Goal: Task Accomplishment & Management: Manage account settings

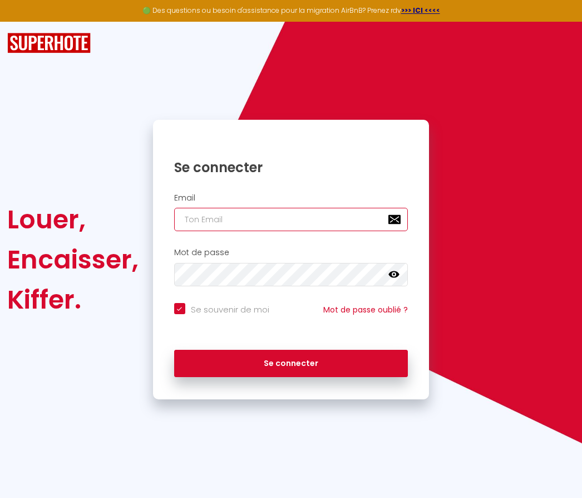
type input "[EMAIL_ADDRESS][DOMAIN_NAME]"
click at [291, 361] on button "Se connecter" at bounding box center [291, 364] width 234 height 28
checkbox input "true"
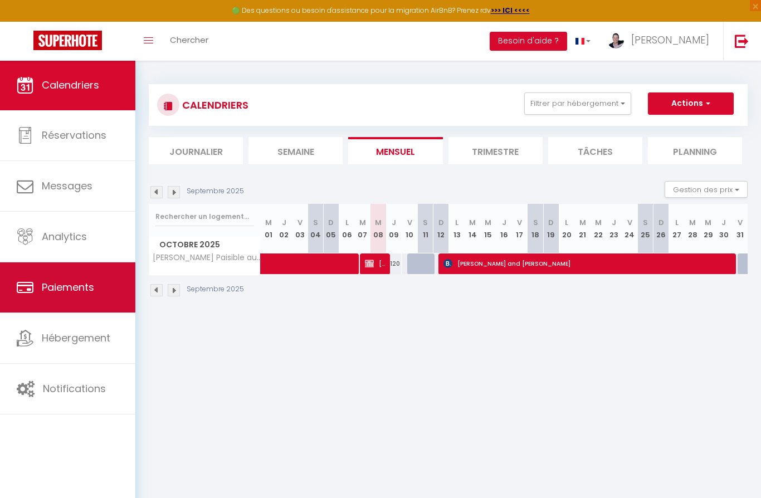
click at [42, 290] on span "Paiements" at bounding box center [68, 287] width 52 height 14
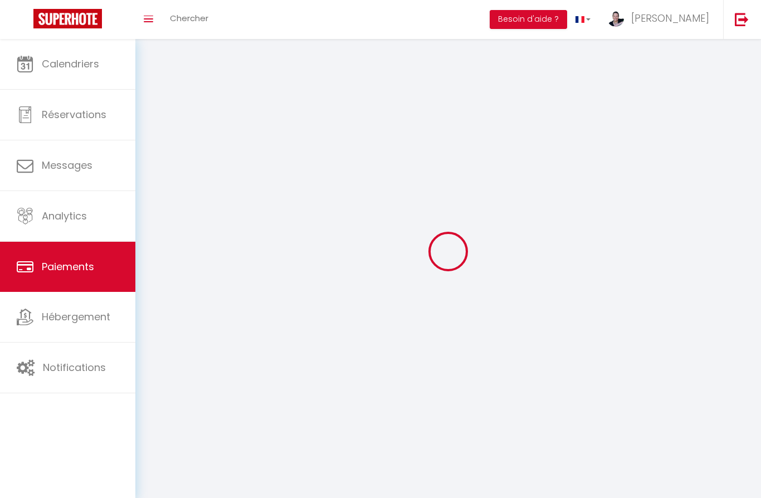
select select "2"
select select "0"
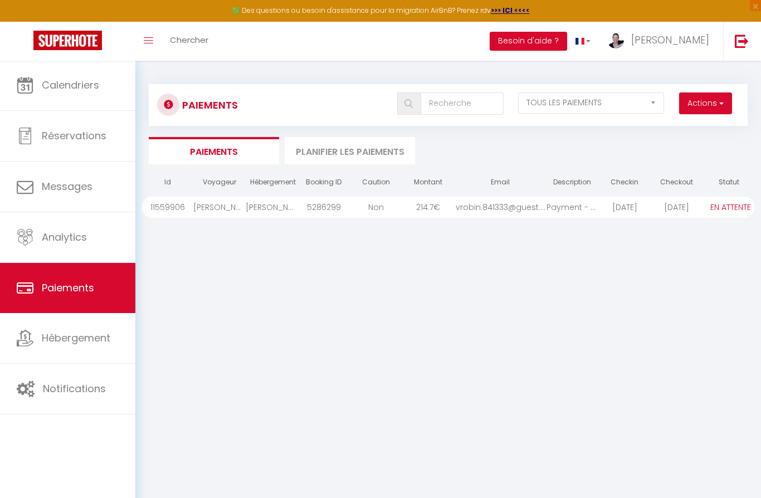
click at [364, 153] on li "Planifier les paiements" at bounding box center [350, 150] width 130 height 27
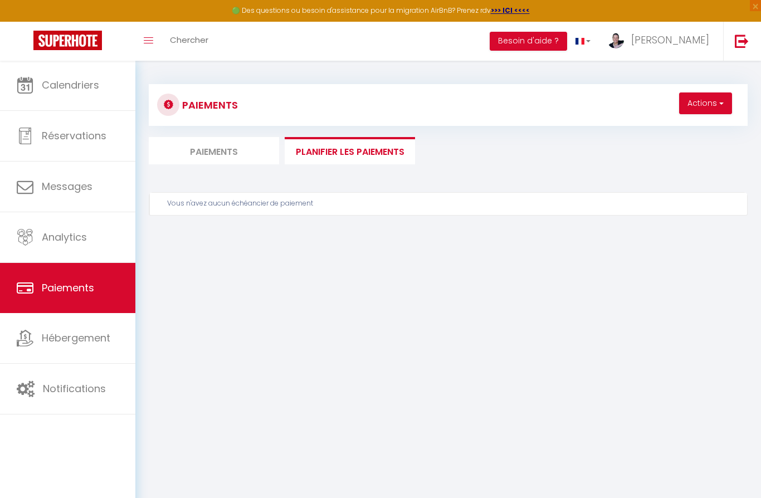
click at [198, 146] on li "Paiements" at bounding box center [214, 150] width 130 height 27
select select "0"
select select "2"
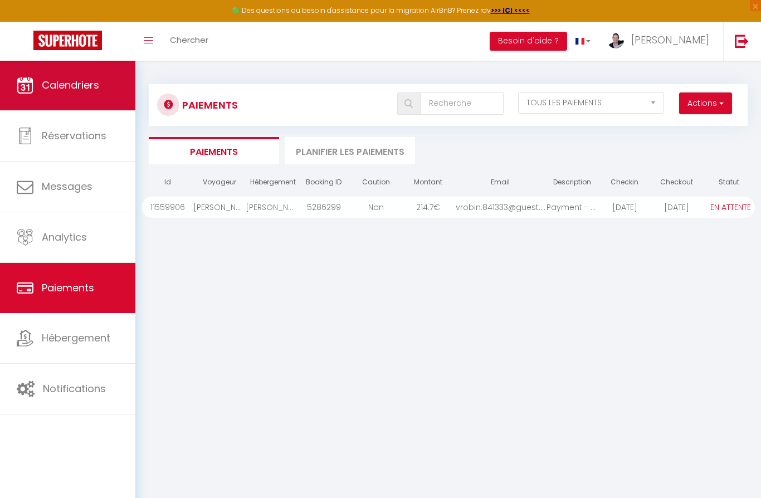
click at [72, 89] on span "Calendriers" at bounding box center [70, 85] width 57 height 14
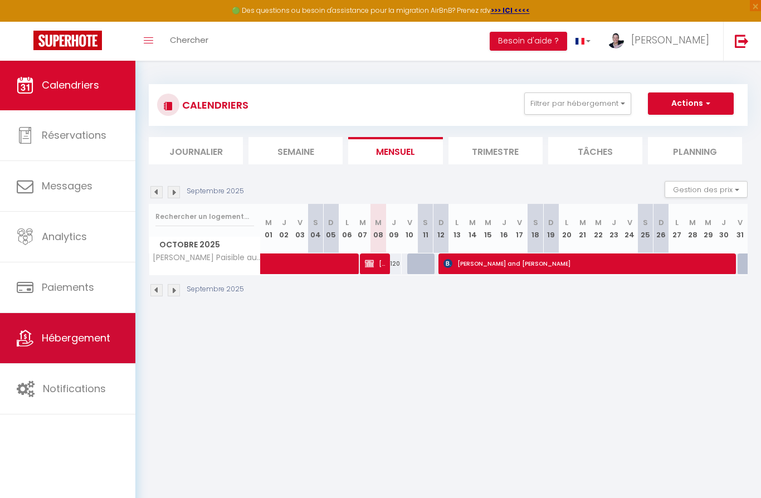
click at [56, 337] on span "Hébergement" at bounding box center [76, 338] width 68 height 14
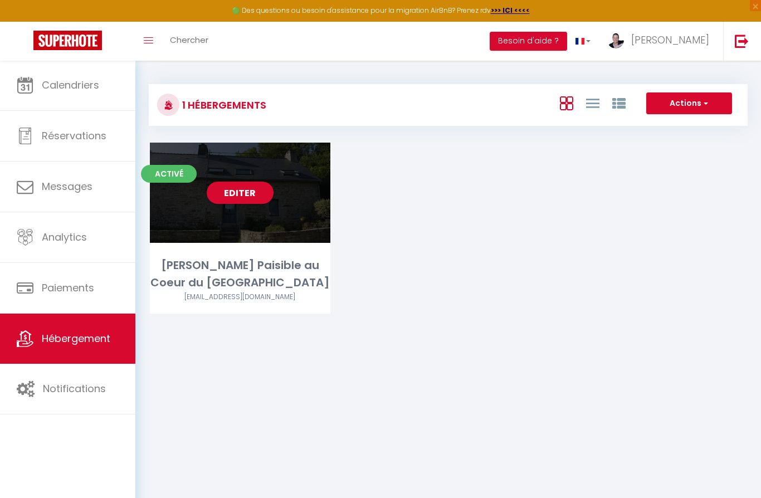
click at [233, 234] on div "Editer" at bounding box center [240, 193] width 180 height 100
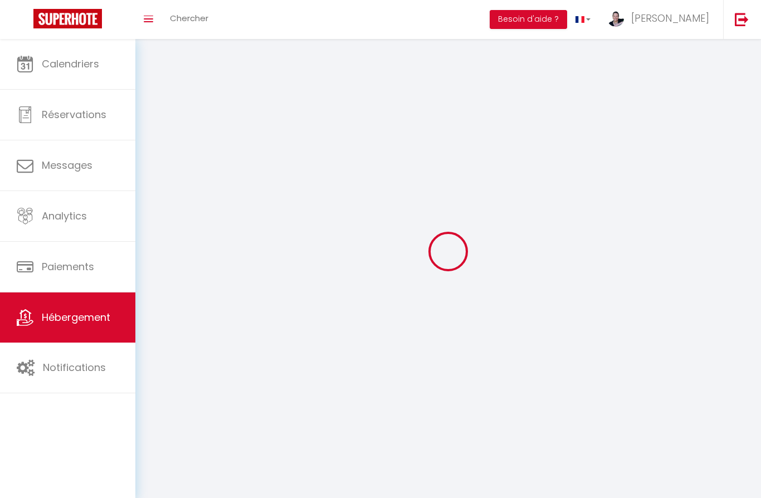
select select "1"
select select
select select "28"
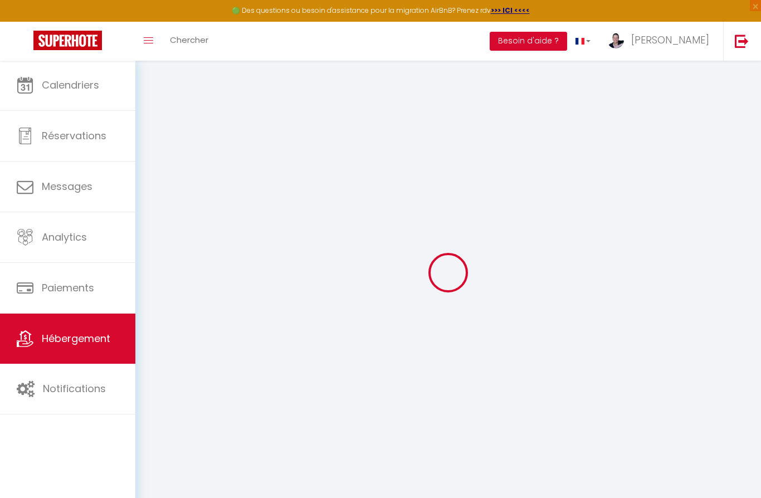
select select
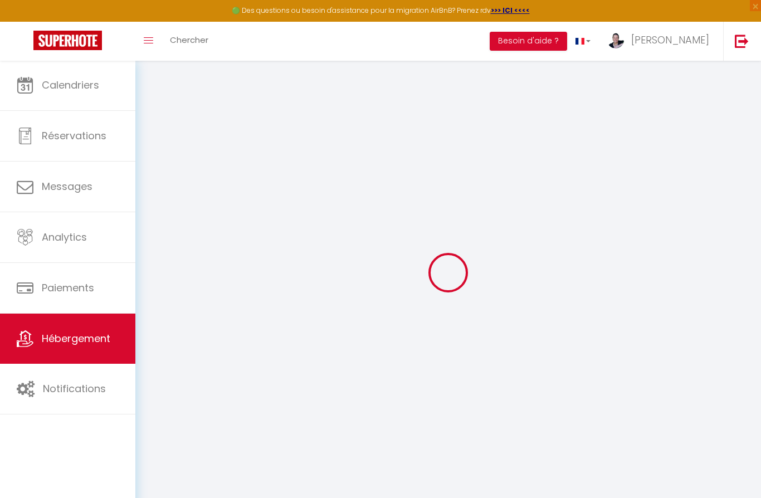
select select
checkbox input "false"
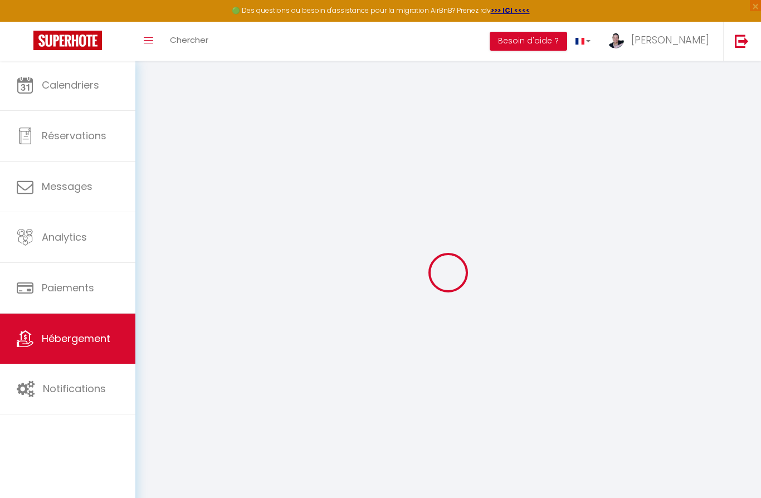
select select
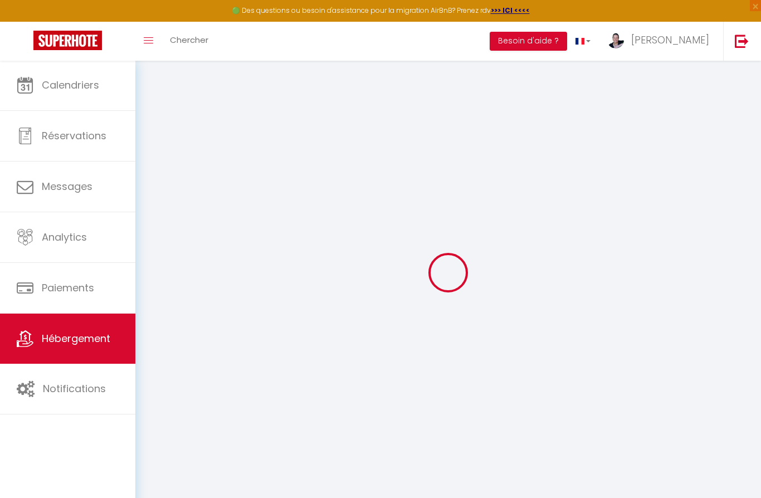
select select
checkbox input "false"
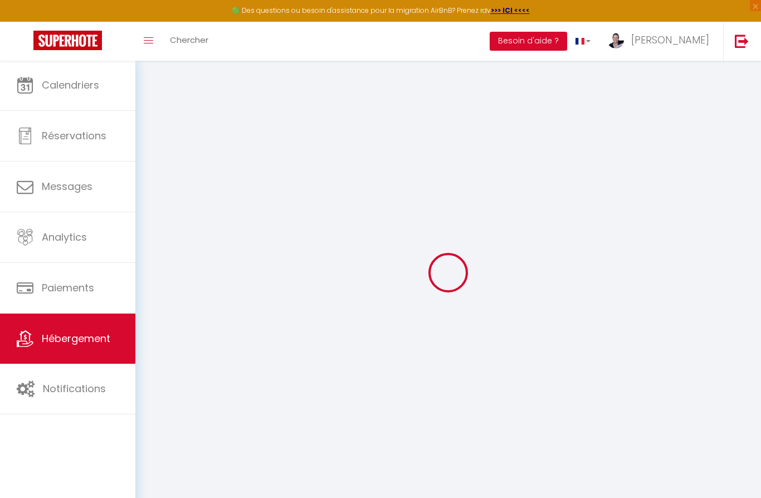
checkbox input "false"
select select
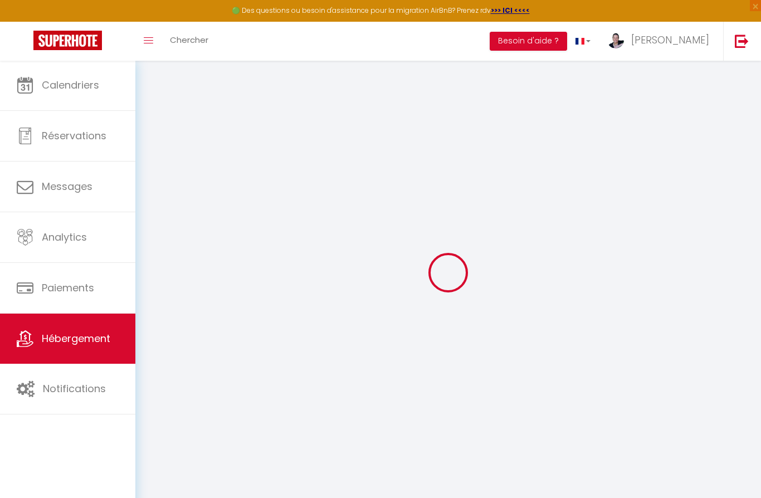
select select
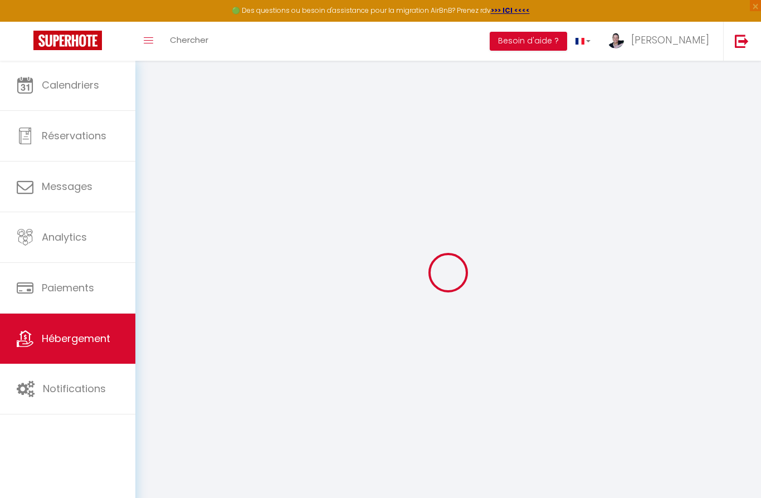
checkbox input "false"
select select
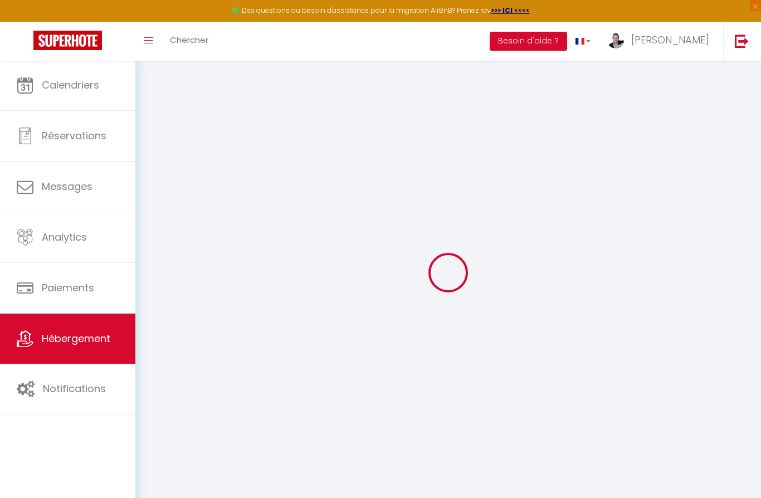
select select
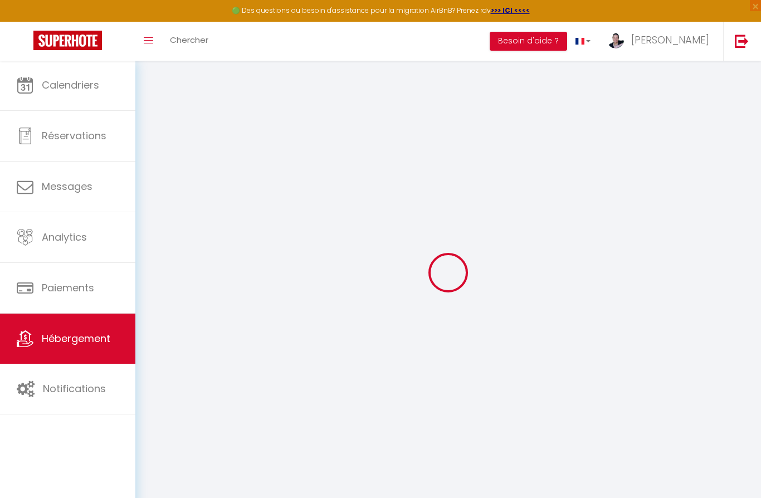
select select
checkbox input "false"
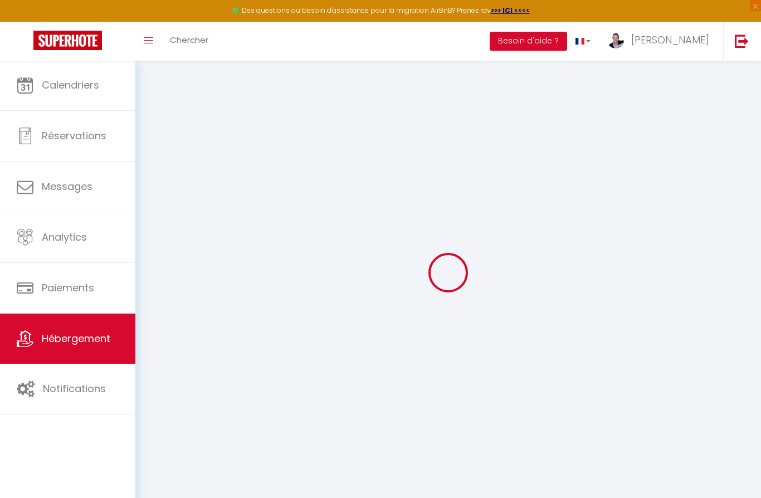
checkbox input "false"
select select
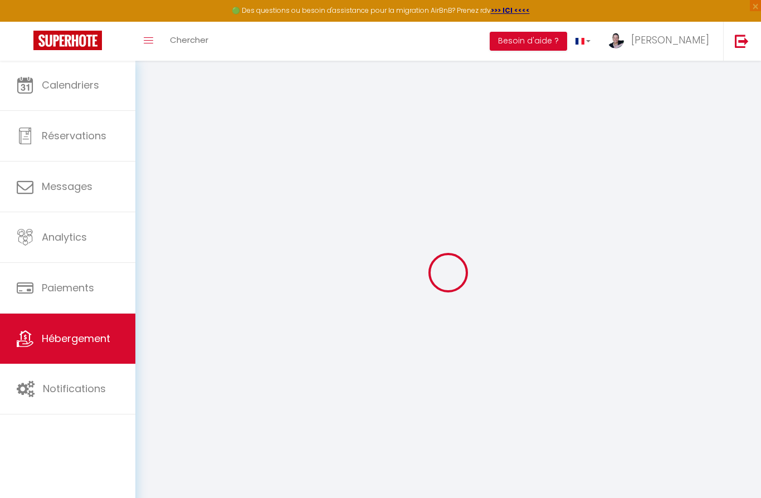
select select
checkbox input "false"
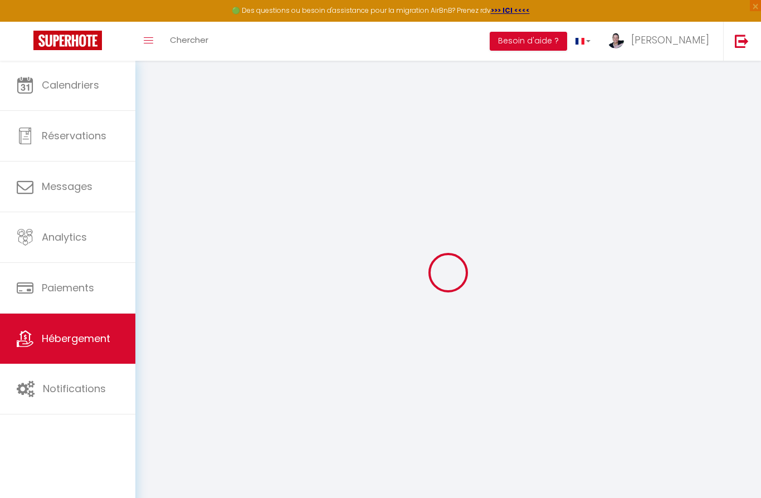
checkbox input "false"
select select
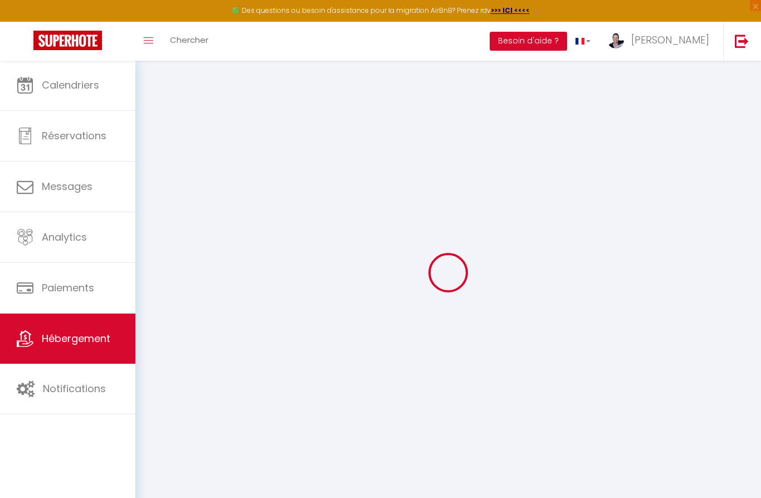
select select
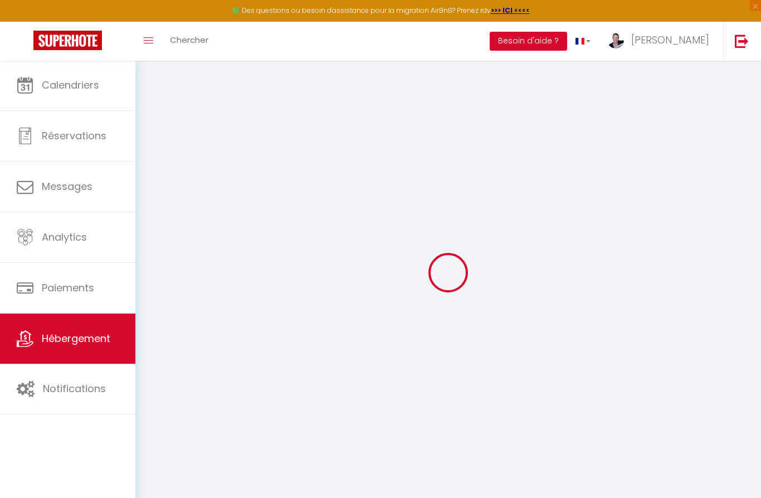
select select
checkbox input "false"
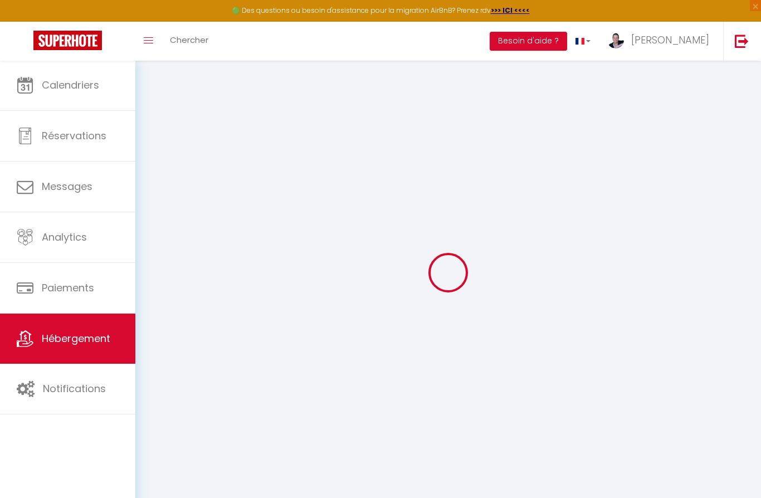
select select
type input "[PERSON_NAME] Paisible au Coeur du [GEOGRAPHIC_DATA]"
type input "[PERSON_NAME]"
type input "Anduze-Faris"
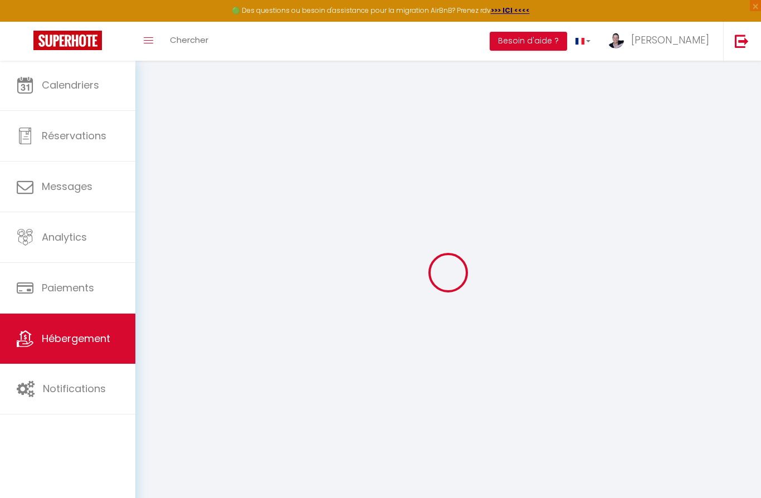
type input "[STREET_ADDRESS][US_STATE]"
type input "08534"
type input "[PERSON_NAME]"
select select "houses"
select select "6"
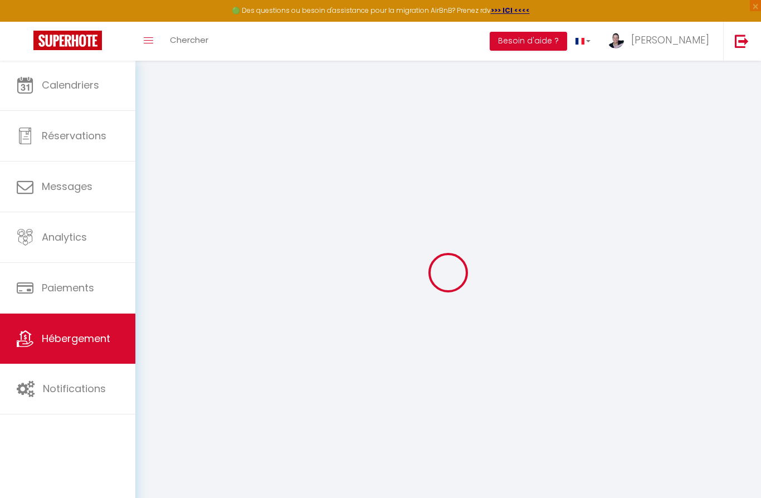
select select "3"
type input "120"
type input "5"
type input "0.8"
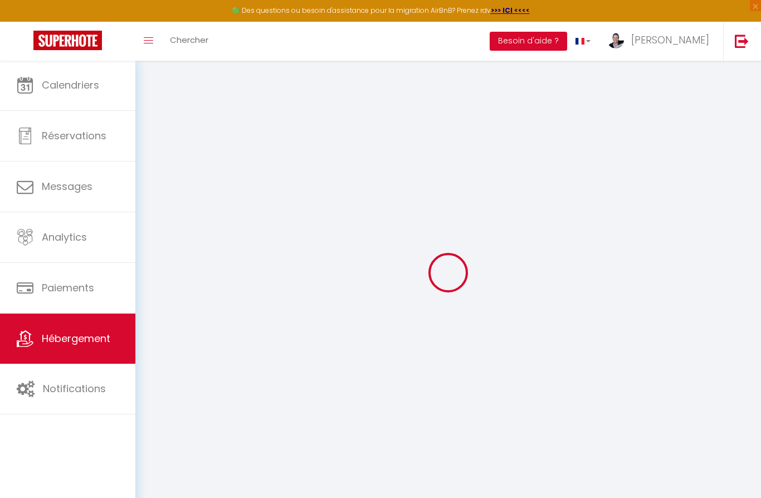
type input "200"
select select
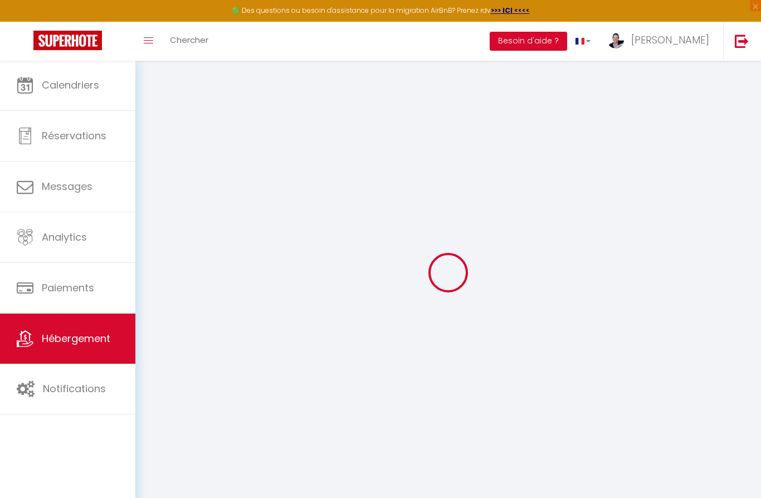
select select
type input "167 Lieu dit [PERSON_NAME]"
type input "56330"
type input "Pluvigner"
select select "75"
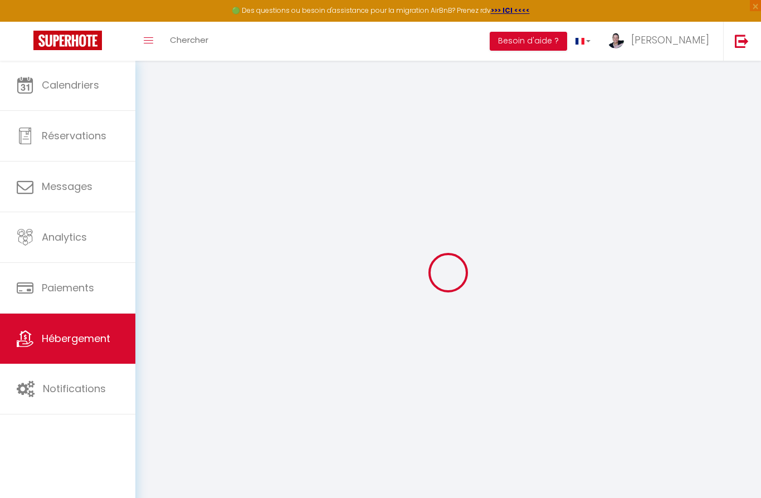
type input "[EMAIL_ADDRESS][DOMAIN_NAME]"
select select "10295"
checkbox input "false"
checkbox input "true"
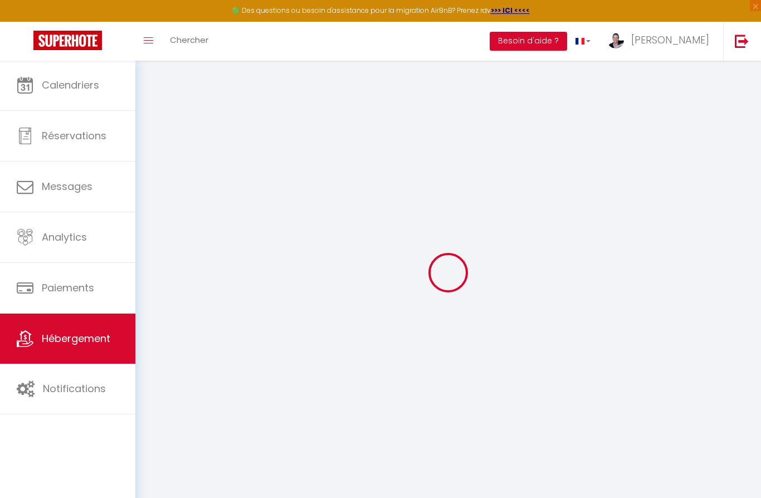
checkbox input "true"
radio input "true"
type input "0"
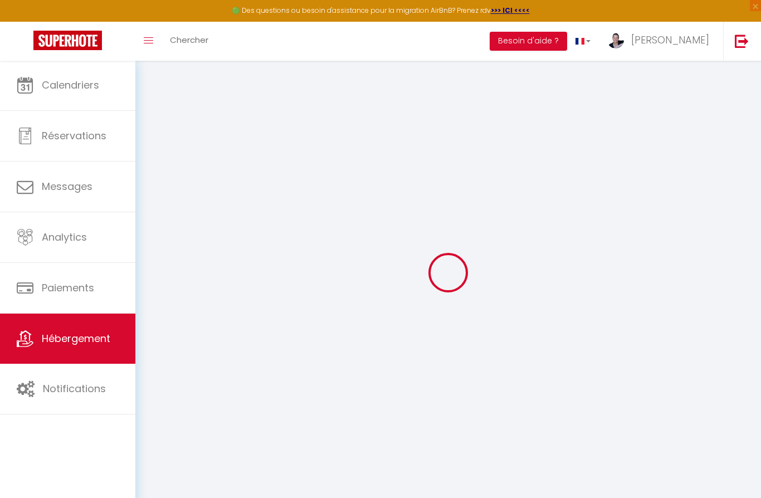
type input "0"
select select
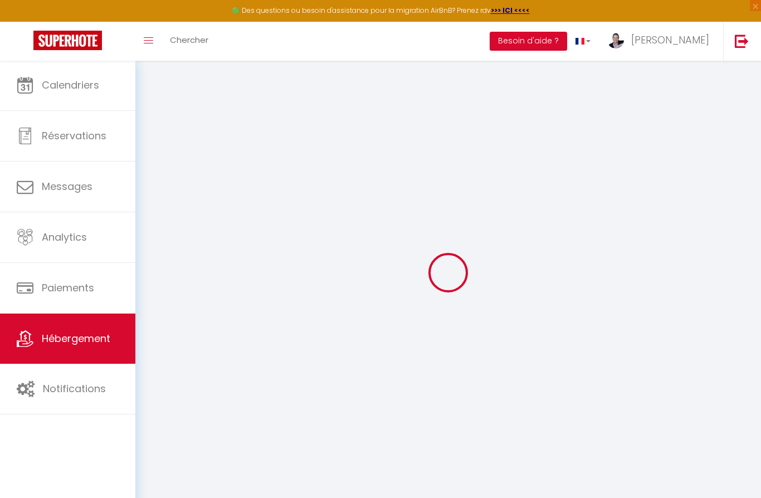
select select
checkbox input "false"
checkbox input "true"
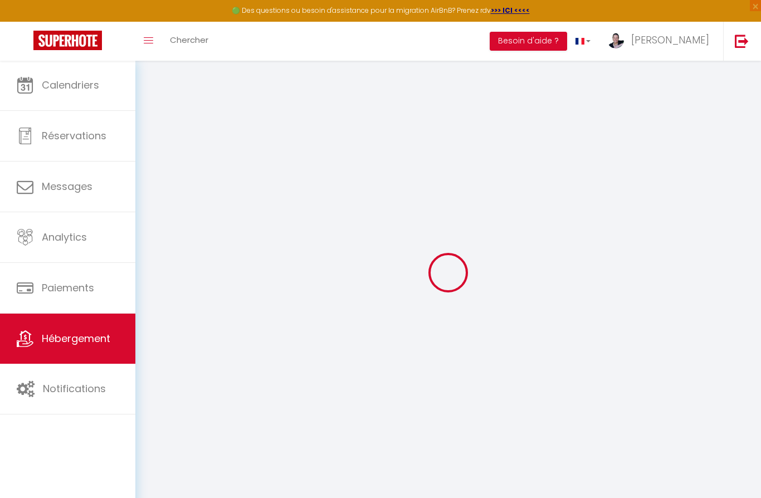
select select
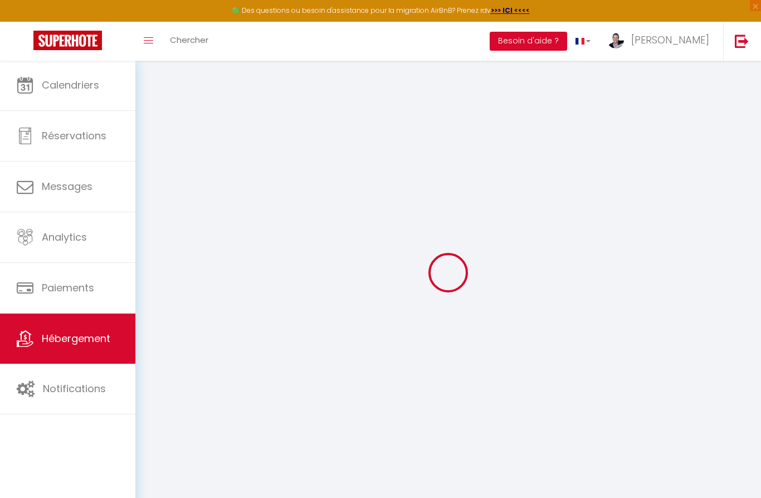
checkbox input "false"
checkbox input "true"
select select
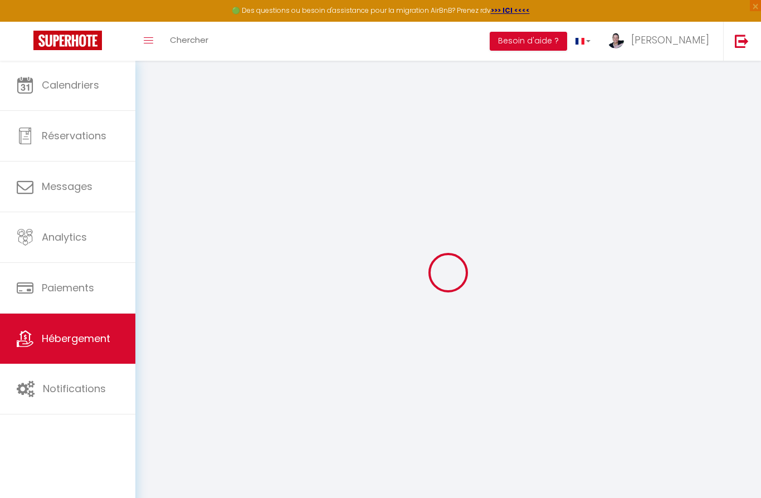
select select
checkbox input "false"
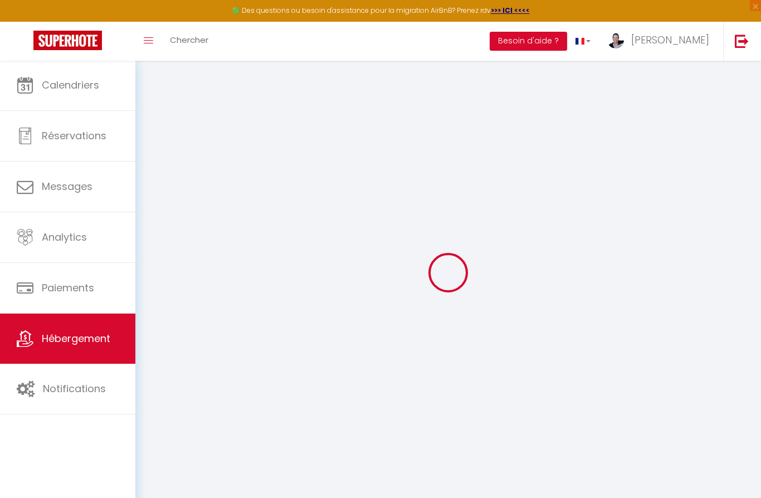
checkbox input "true"
select select "cottage"
select select "34245"
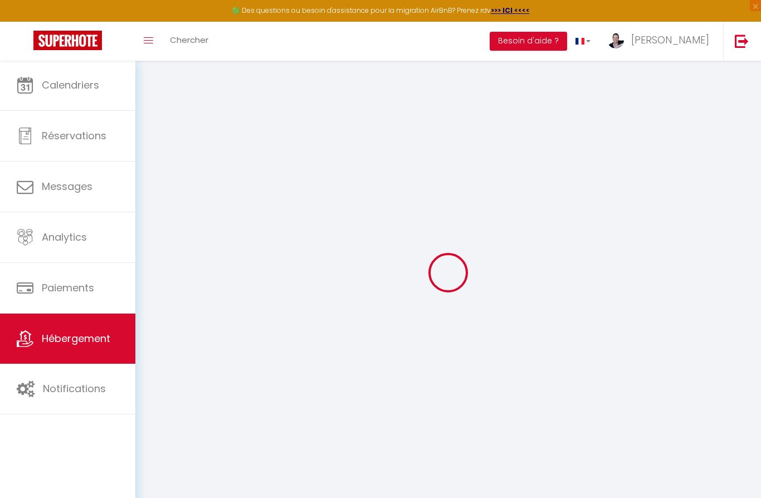
select select "48630"
select select
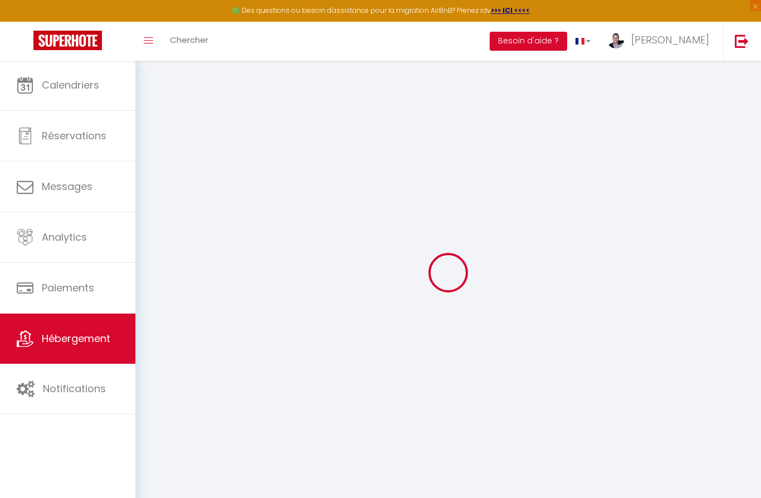
select select
checkbox input "false"
checkbox input "true"
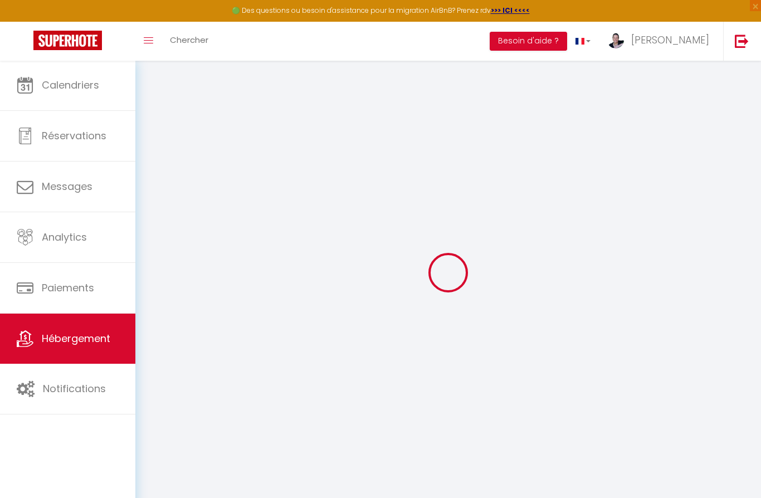
checkbox input "false"
checkbox input "true"
select select "16:00"
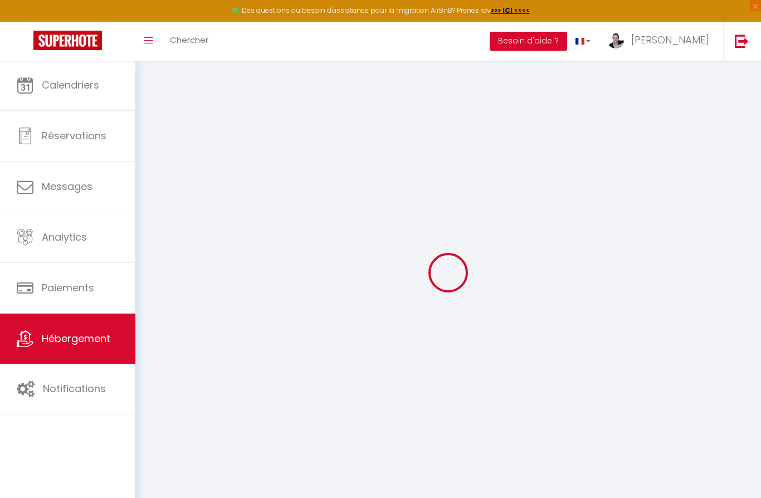
select select
select select "10:00"
select select "15"
select select
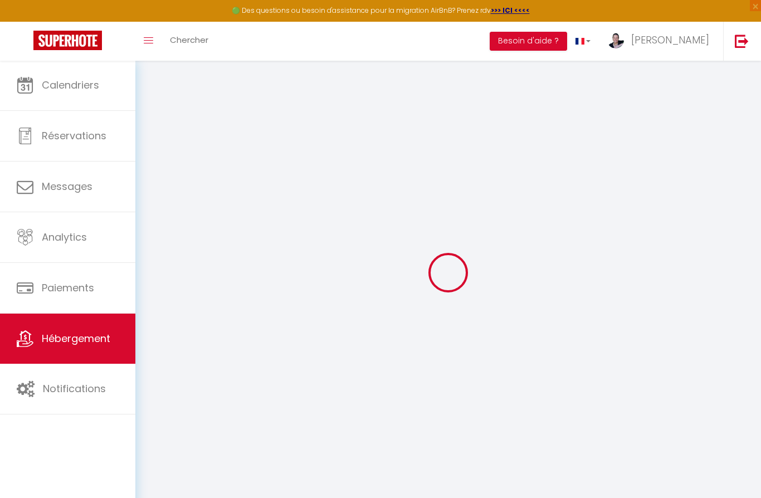
checkbox input "false"
checkbox input "true"
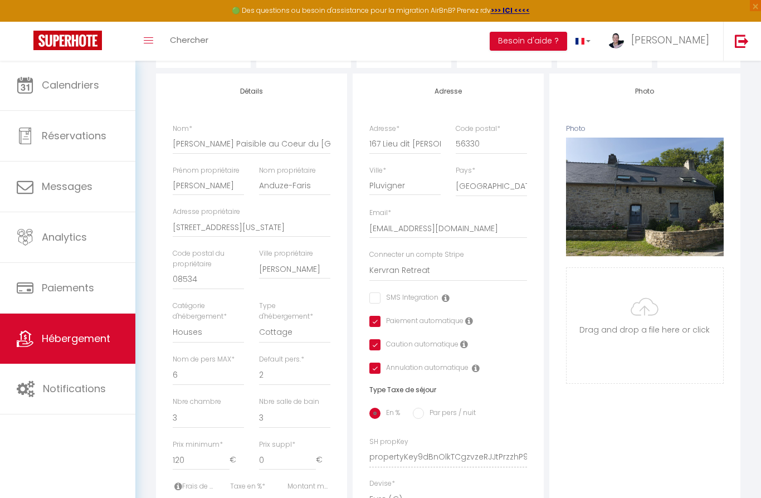
scroll to position [134, 0]
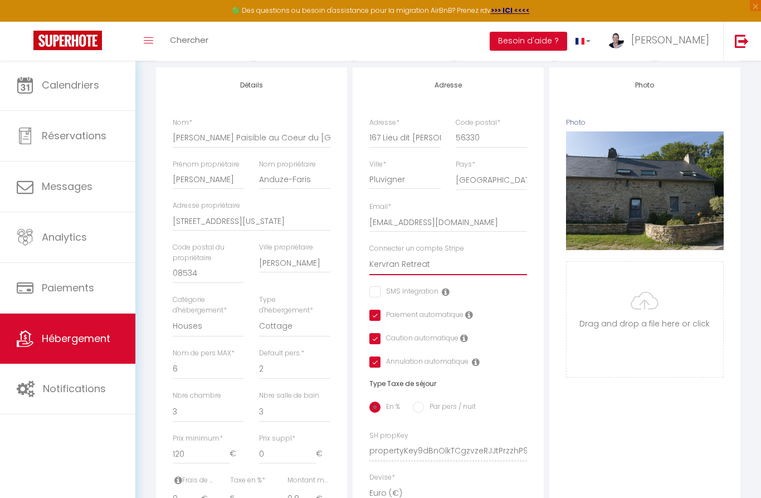
click at [385, 264] on select "Kervran Retreat" at bounding box center [448, 264] width 158 height 21
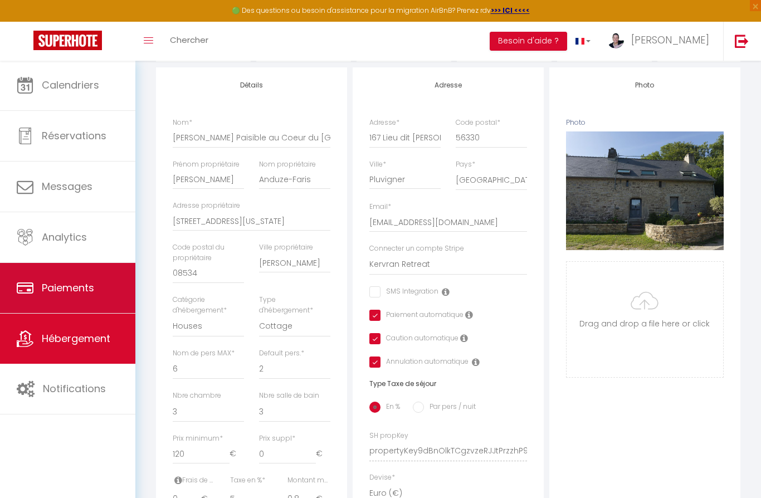
click at [46, 293] on span "Paiements" at bounding box center [68, 288] width 52 height 14
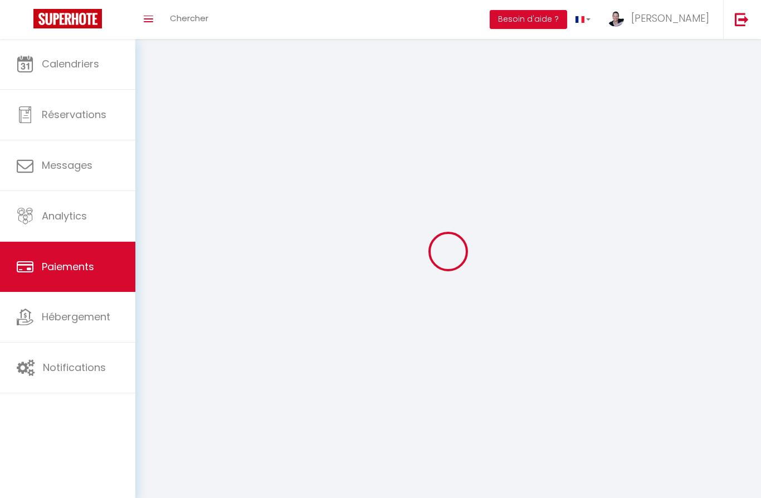
select select "2"
select select "0"
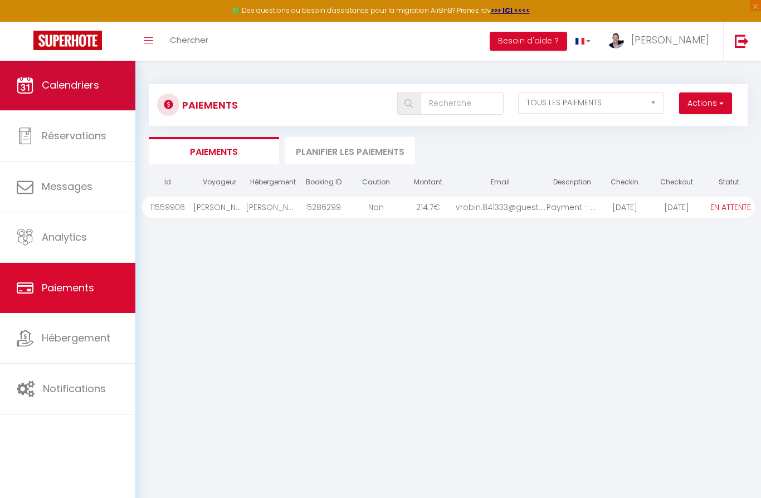
click at [63, 86] on span "Calendriers" at bounding box center [70, 85] width 57 height 14
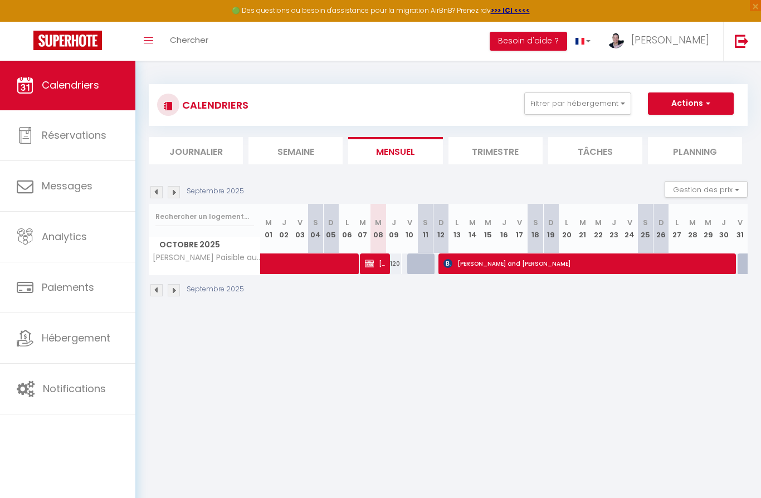
click at [493, 149] on li "Trimestre" at bounding box center [495, 150] width 94 height 27
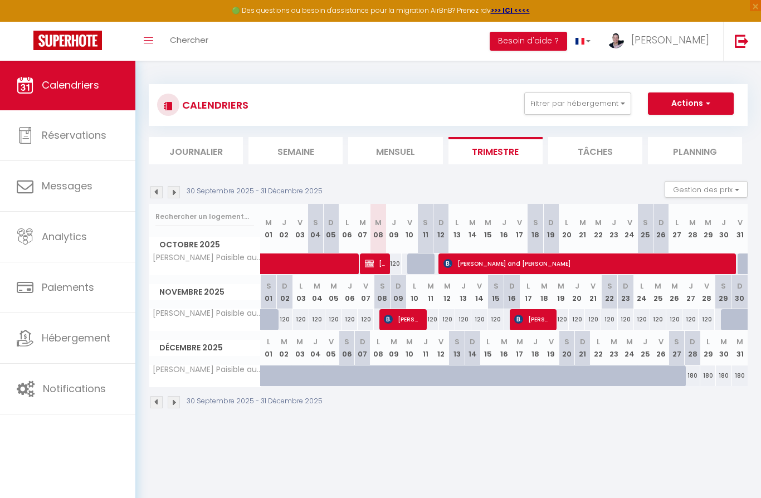
click at [156, 188] on img at bounding box center [156, 192] width 12 height 12
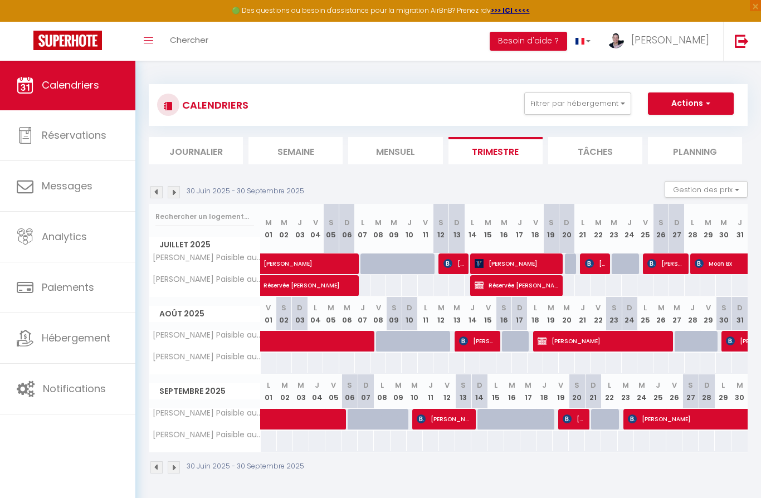
click at [157, 192] on img at bounding box center [156, 192] width 12 height 12
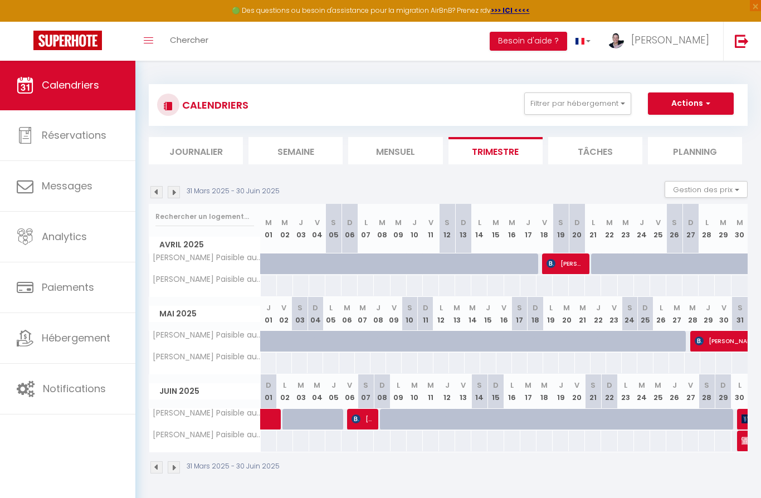
click at [151, 190] on img at bounding box center [156, 192] width 12 height 12
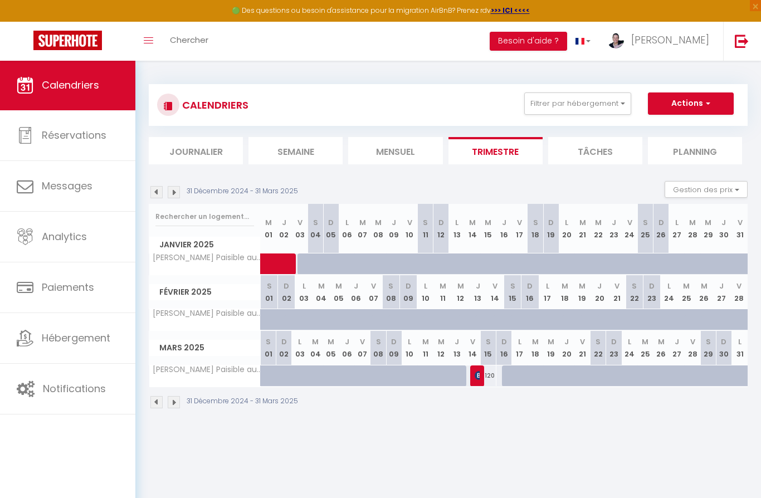
click at [478, 373] on img at bounding box center [478, 375] width 9 height 9
select select "OK"
select select "0"
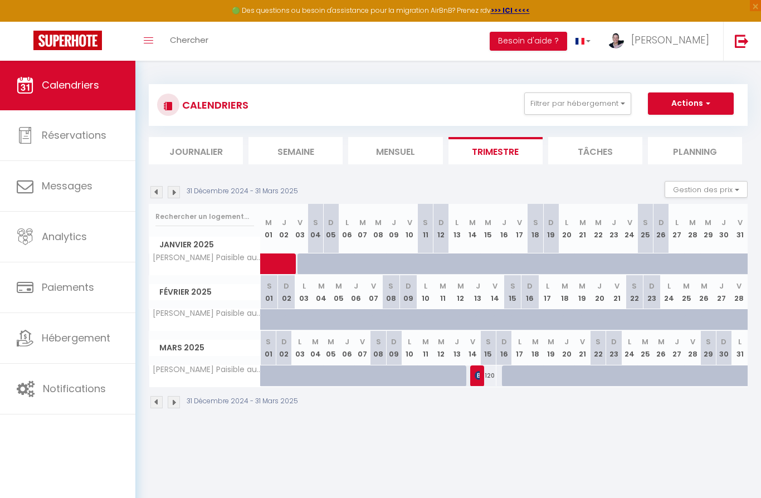
select select "1"
select select
select select "33588"
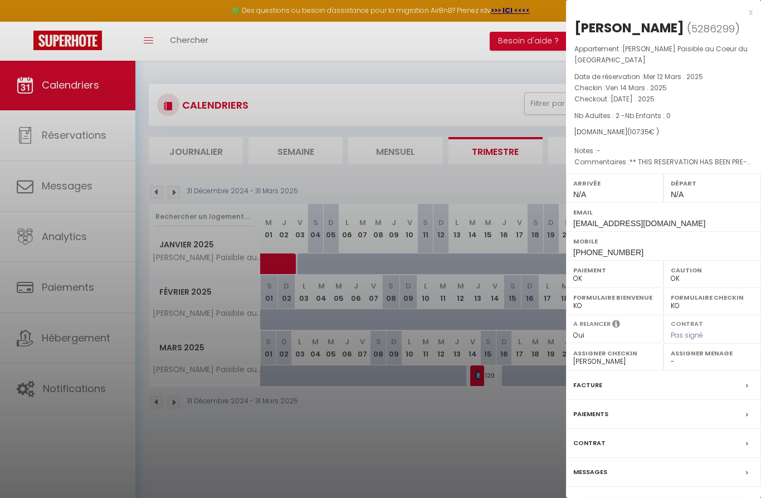
click at [582, 14] on div "x" at bounding box center [659, 12] width 187 height 13
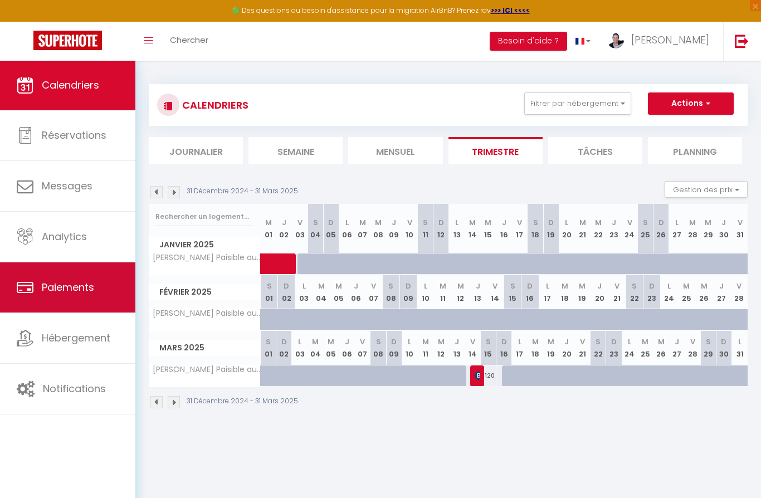
click at [60, 293] on span "Paiements" at bounding box center [68, 287] width 52 height 14
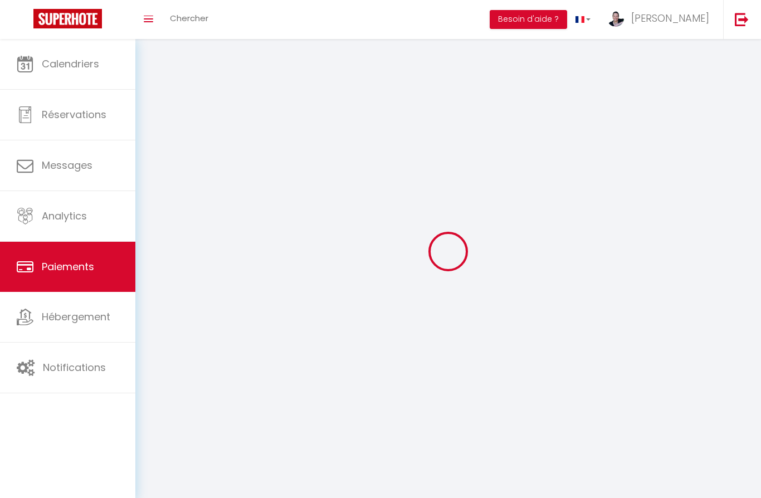
select select "2"
select select "0"
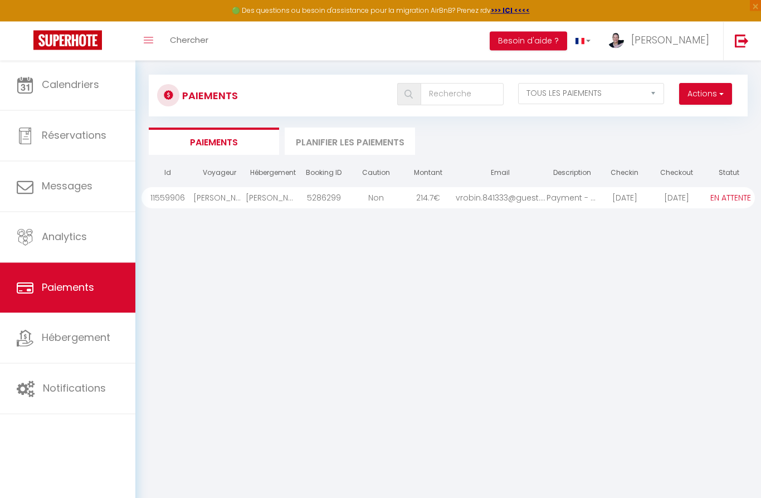
click at [222, 197] on div "[PERSON_NAME]" at bounding box center [219, 198] width 52 height 21
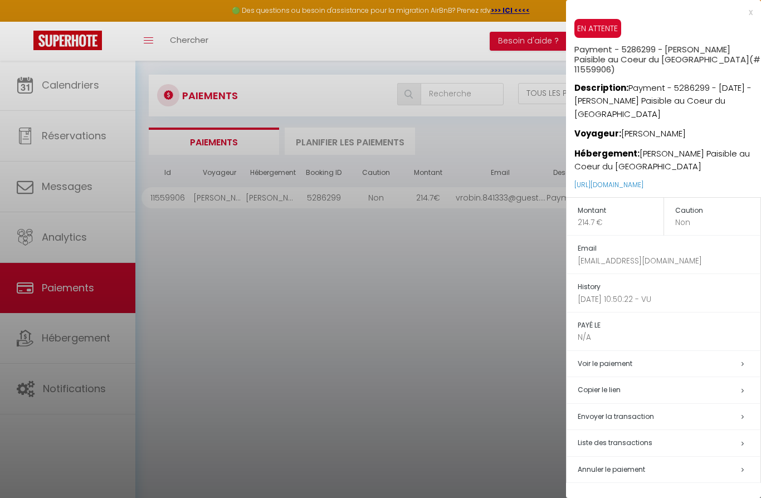
click at [582, 466] on icon at bounding box center [742, 469] width 2 height 7
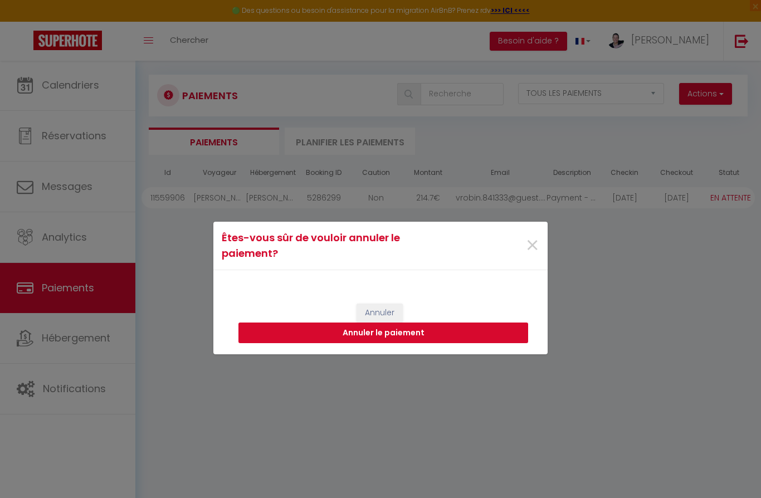
click at [351, 344] on button "Annuler le paiement" at bounding box center [383, 332] width 290 height 21
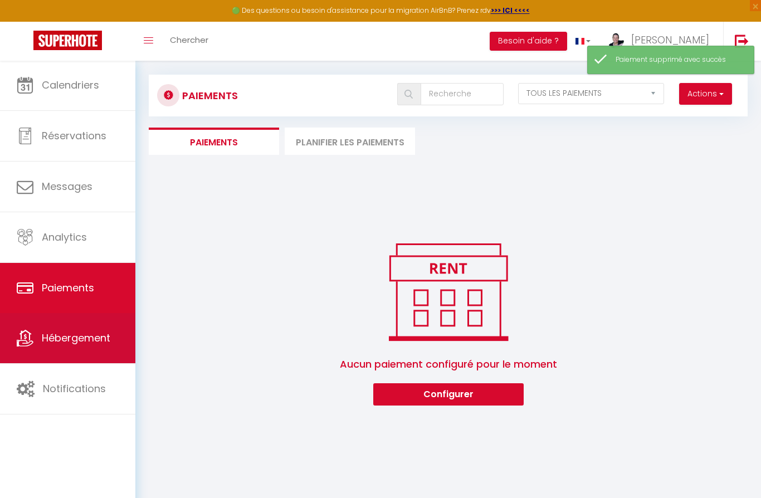
click at [65, 339] on span "Hébergement" at bounding box center [76, 338] width 68 height 14
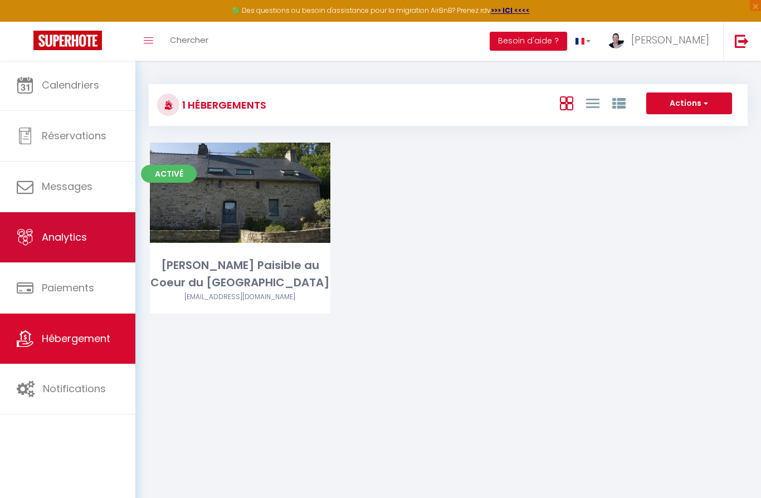
click at [62, 249] on link "Analytics" at bounding box center [67, 237] width 135 height 50
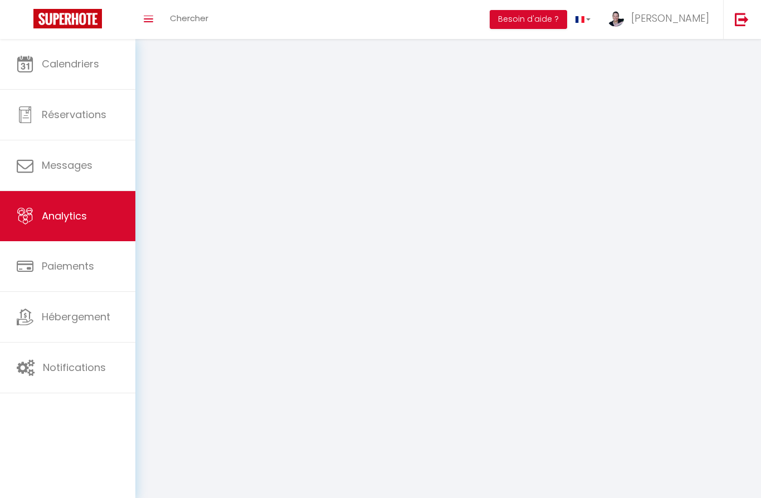
select select "2025"
select select "10"
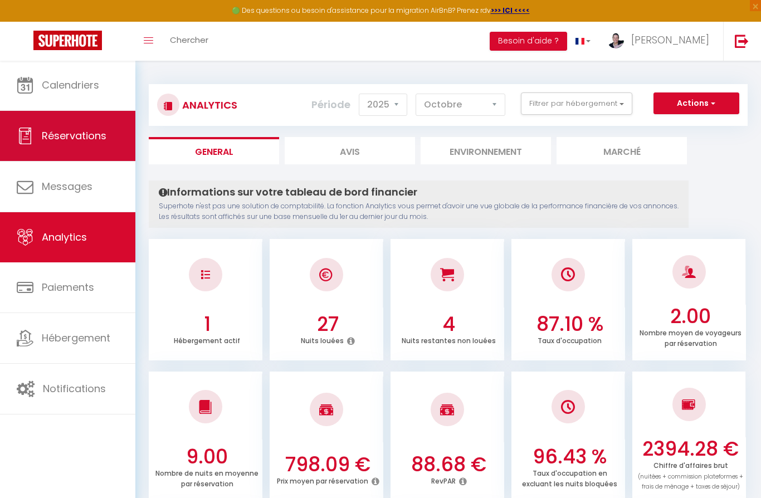
click at [57, 151] on link "Réservations" at bounding box center [67, 136] width 135 height 50
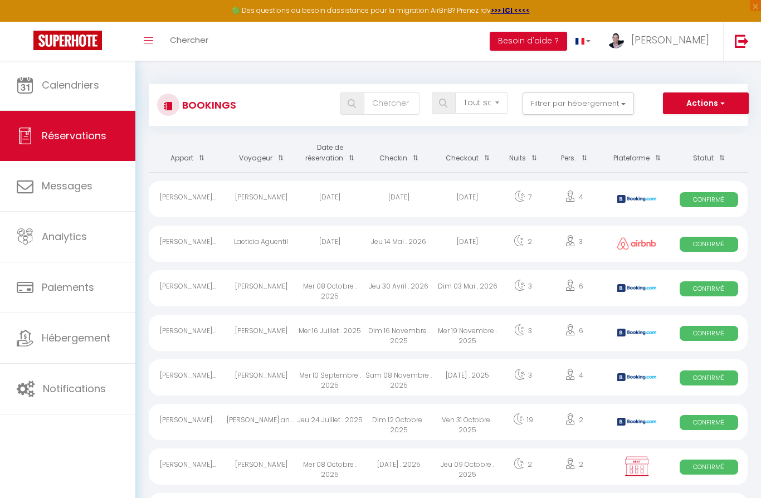
click at [465, 159] on th "Checkout" at bounding box center [467, 153] width 69 height 38
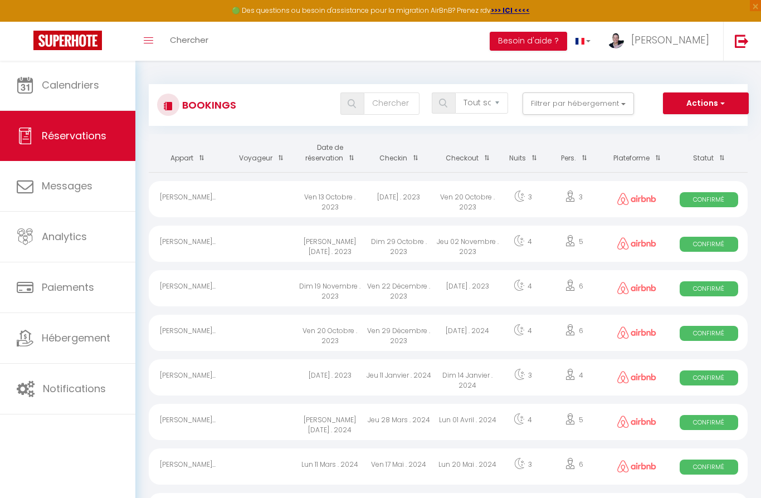
click at [468, 163] on th "Checkout" at bounding box center [467, 153] width 69 height 38
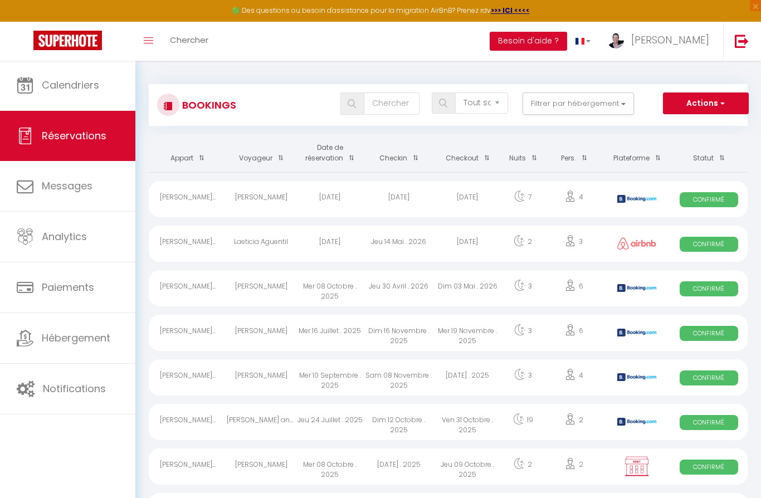
click at [582, 464] on span "Confirmé" at bounding box center [708, 466] width 58 height 15
select select "OK"
select select "KO"
select select "0"
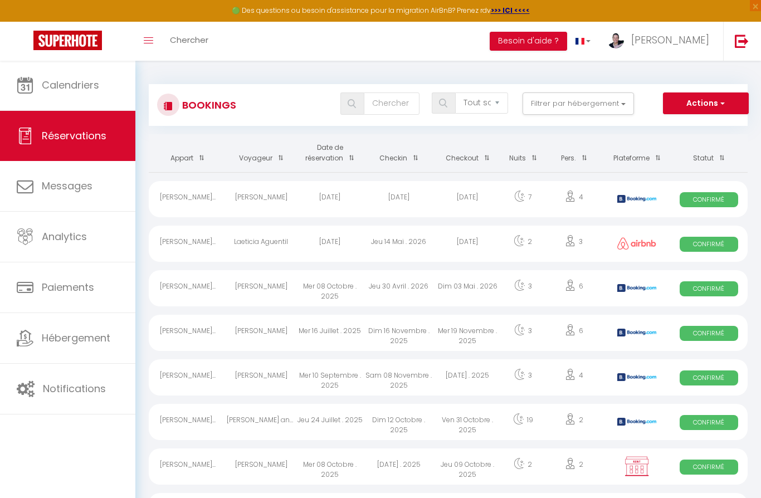
select select "1"
select select
select select "34245"
select select "48630"
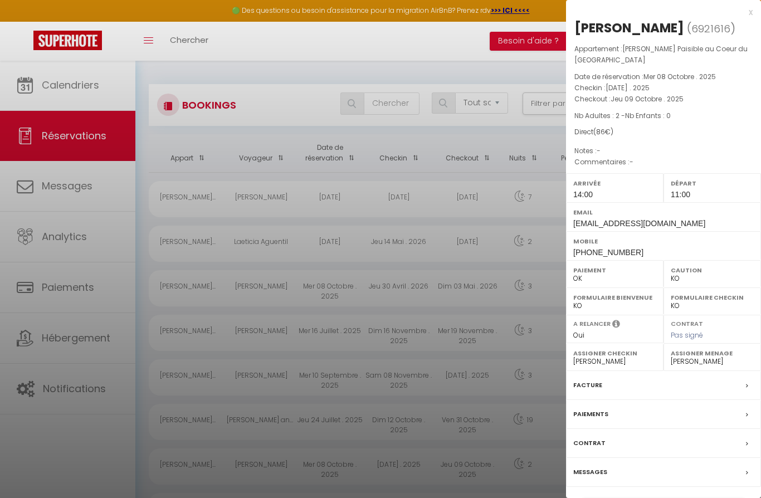
click at [582, 392] on div "Facture" at bounding box center [663, 385] width 195 height 29
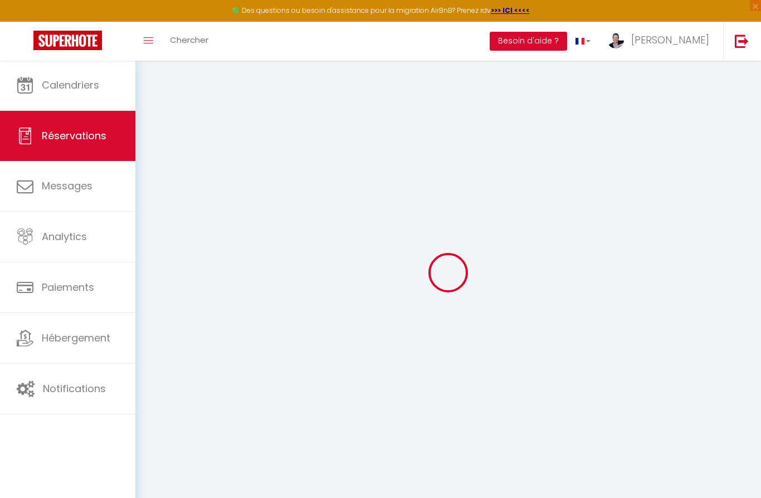
select select "taxes"
select select
checkbox input "false"
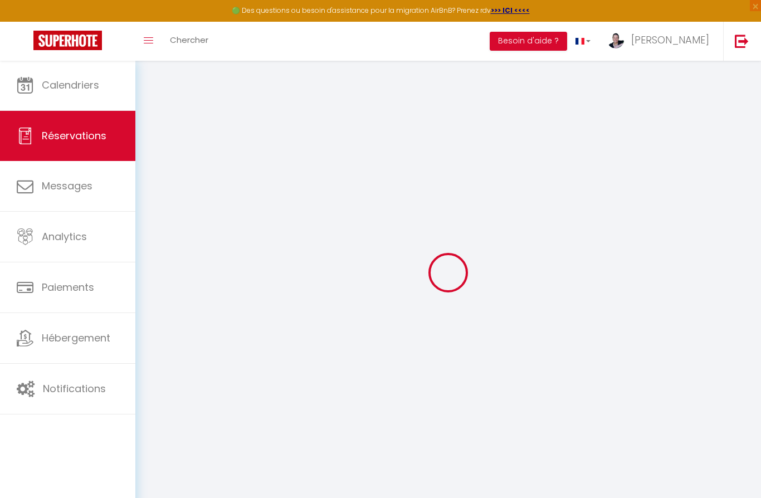
select select
checkbox input "false"
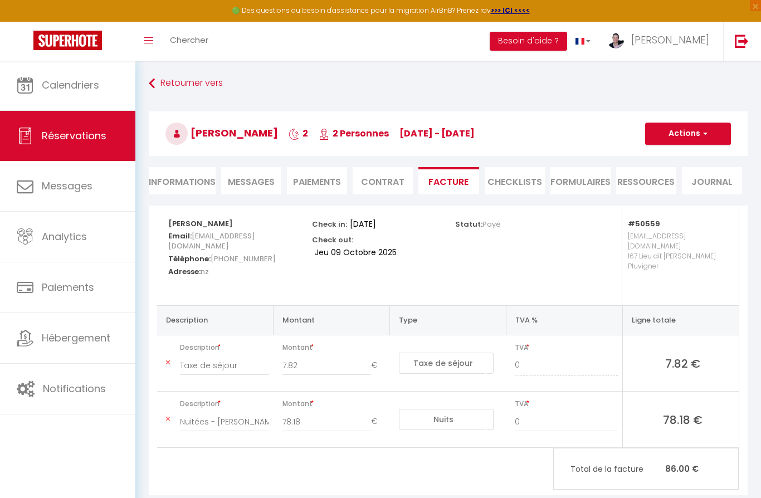
click at [491, 229] on div "Statut: Payé" at bounding box center [519, 222] width 129 height 35
click at [582, 133] on button "Actions" at bounding box center [688, 133] width 86 height 22
click at [582, 171] on link "Aperçu et éditer" at bounding box center [679, 172] width 94 height 14
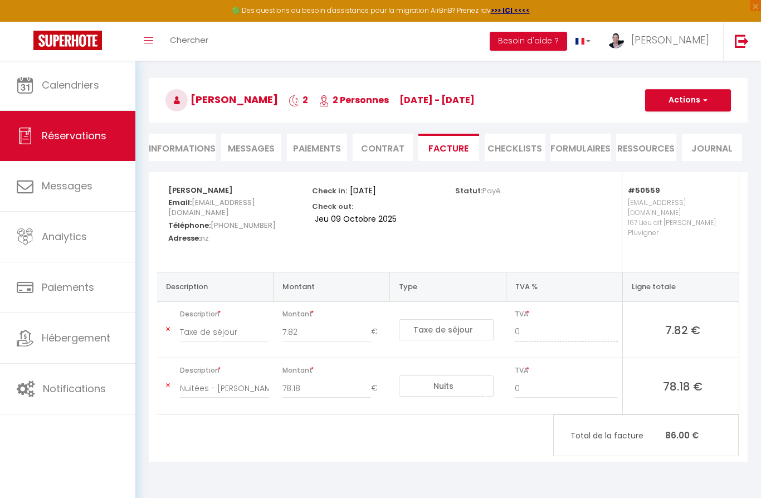
click at [582, 99] on button "Actions" at bounding box center [688, 100] width 86 height 22
click at [582, 215] on div "Statut: Payé" at bounding box center [520, 222] width 144 height 100
click at [325, 147] on li "Paiements" at bounding box center [317, 147] width 60 height 27
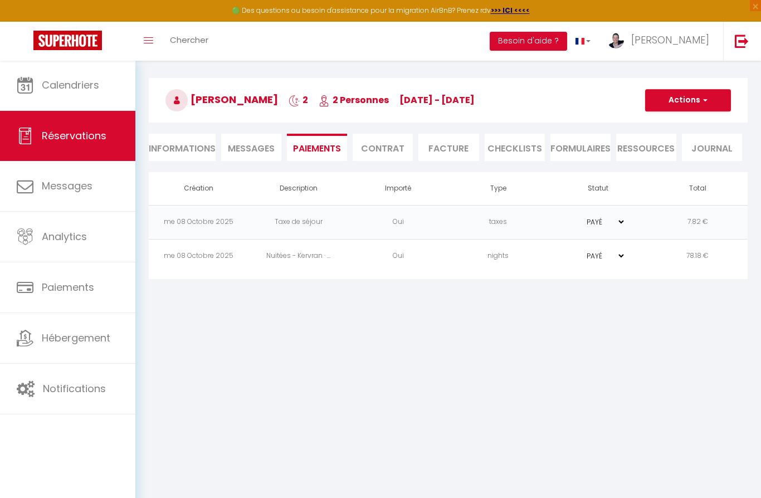
click at [582, 259] on select "PAYÉ EN ATTENTE" at bounding box center [598, 256] width 56 height 11
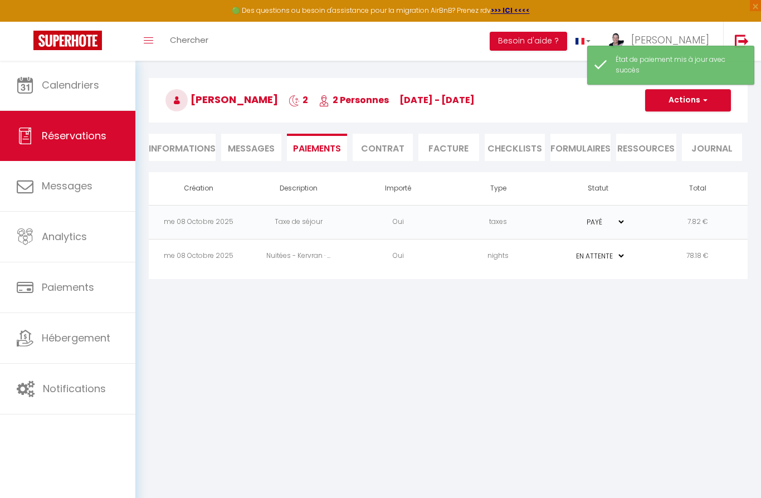
click at [582, 221] on select "PAYÉ EN ATTENTE" at bounding box center [598, 222] width 56 height 11
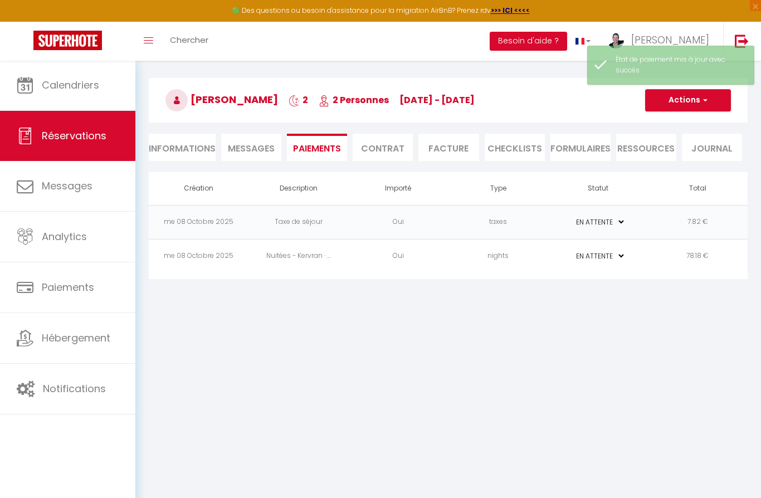
click at [582, 100] on button "Actions" at bounding box center [688, 100] width 86 height 22
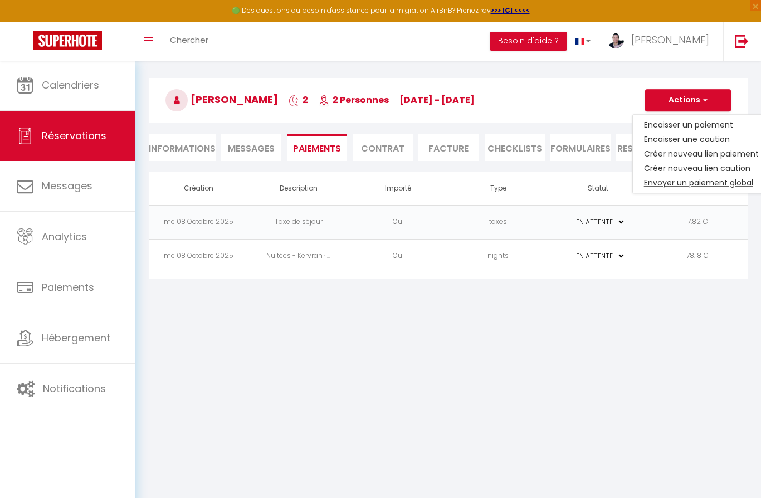
click at [582, 184] on link "Envoyer un paiement global" at bounding box center [700, 182] width 137 height 14
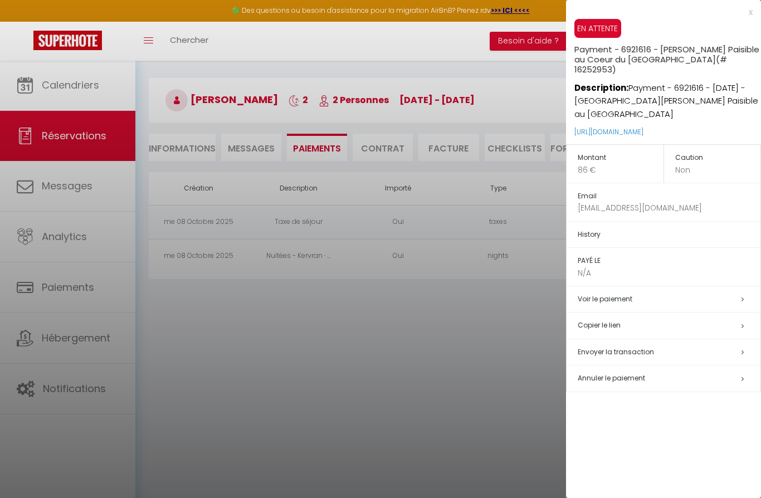
click at [582, 296] on icon at bounding box center [742, 299] width 2 height 7
click at [582, 296] on h5 "Voir le paiement" at bounding box center [668, 299] width 183 height 13
click at [582, 293] on h5 "Voir le paiement" at bounding box center [668, 299] width 183 height 13
click at [582, 294] on link "Voir le paiement" at bounding box center [604, 298] width 55 height 9
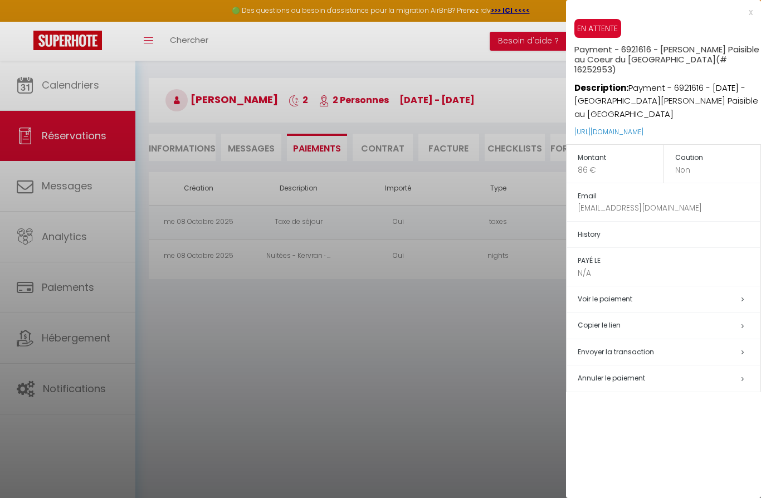
click at [582, 349] on h5 "Envoyer la transaction" at bounding box center [668, 352] width 183 height 13
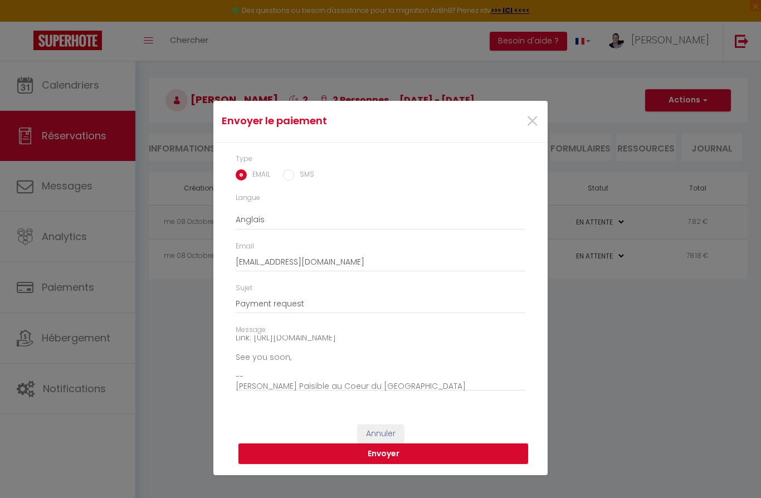
scroll to position [84, 0]
click at [343, 453] on button "Envoyer" at bounding box center [383, 453] width 290 height 21
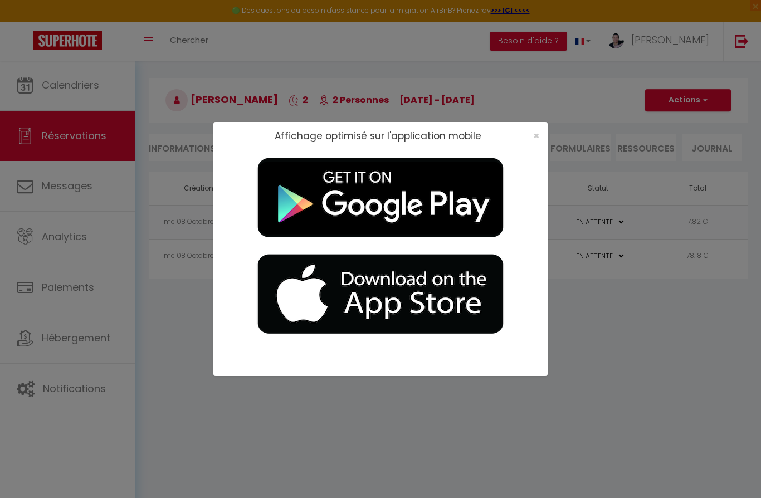
scroll to position [0, 0]
